Goal: Book appointment/travel/reservation

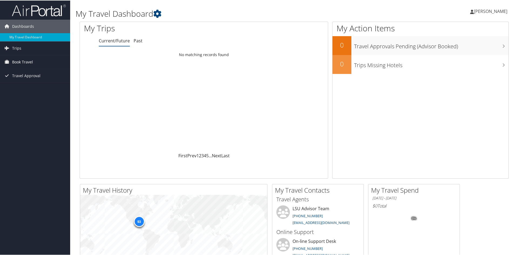
click at [19, 60] on span "Book Travel" at bounding box center [22, 61] width 21 height 13
click at [31, 77] on link "Book/Manage Online Trips" at bounding box center [35, 80] width 70 height 8
